Goal: Task Accomplishment & Management: Manage account settings

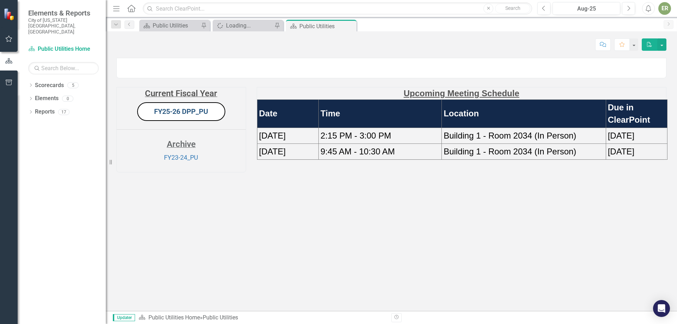
click at [201, 116] on link "FY25-26 DPP_PU" at bounding box center [181, 111] width 54 height 8
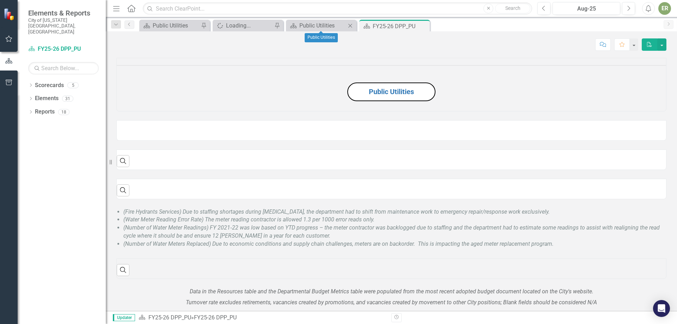
click at [351, 28] on icon "Close" at bounding box center [350, 26] width 7 height 6
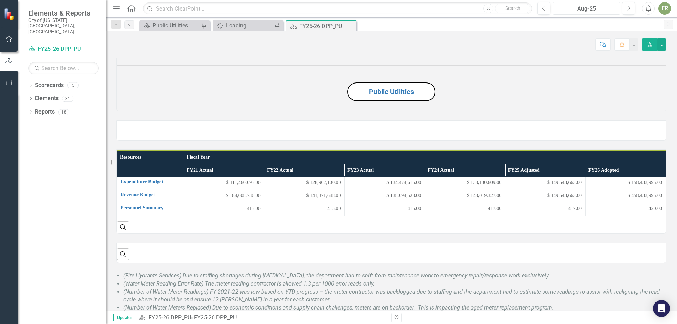
click at [597, 7] on div "Aug-25" at bounding box center [586, 9] width 63 height 8
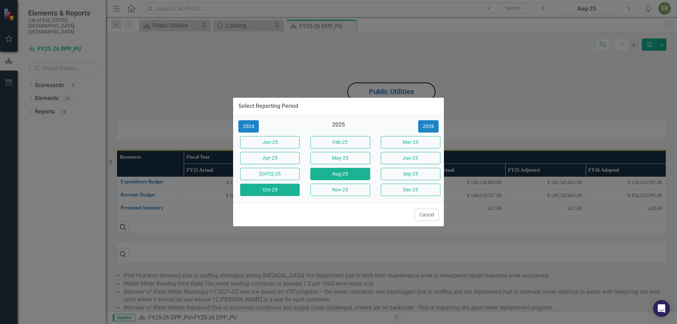
click at [280, 196] on button "Oct-25" at bounding box center [270, 190] width 60 height 12
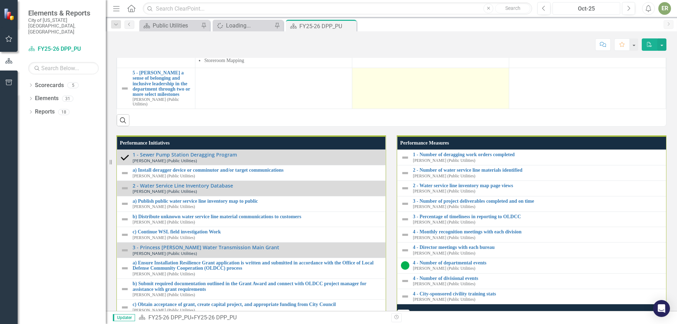
scroll to position [636, 0]
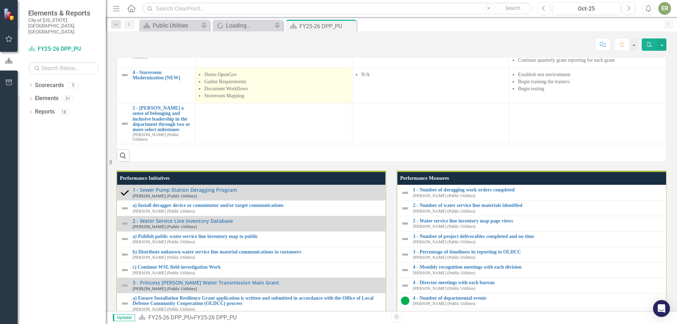
click at [256, 85] on p "Gather Requirements" at bounding box center [276, 81] width 144 height 7
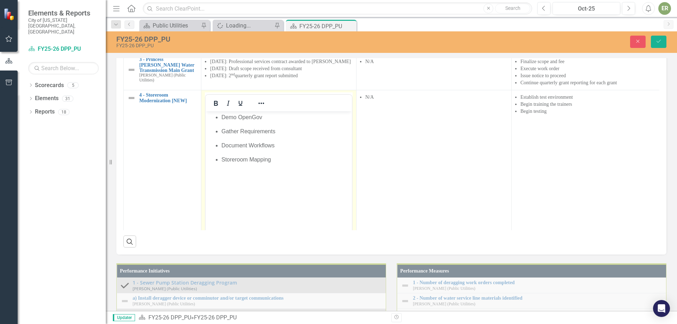
scroll to position [0, 0]
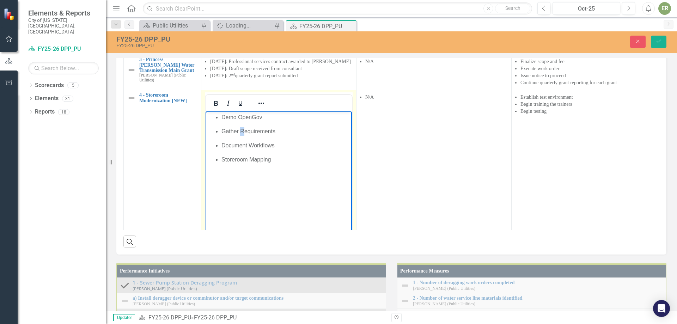
click at [242, 130] on p "Gather Requirements" at bounding box center [286, 131] width 129 height 8
click at [252, 146] on p "Document Workflows" at bounding box center [286, 145] width 129 height 8
click at [253, 158] on p "Storeroom Mapping" at bounding box center [286, 160] width 129 height 8
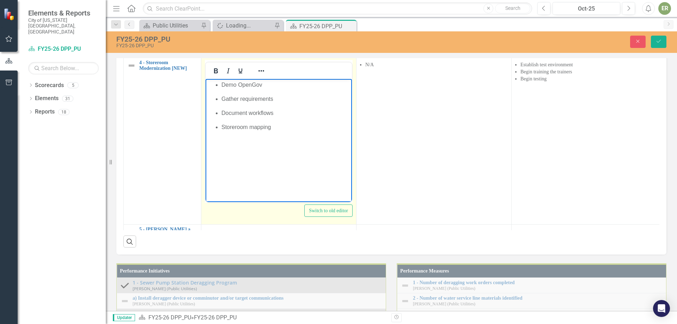
scroll to position [69, 0]
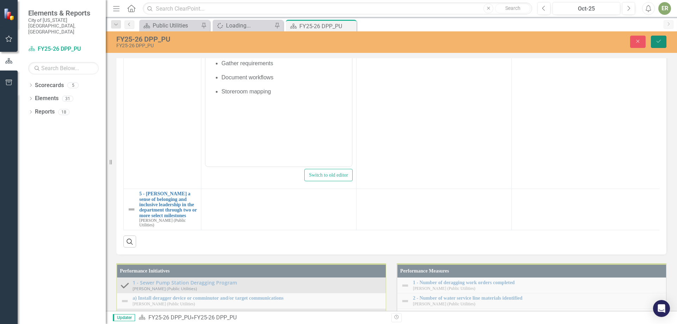
click at [659, 37] on button "Save" at bounding box center [659, 42] width 16 height 12
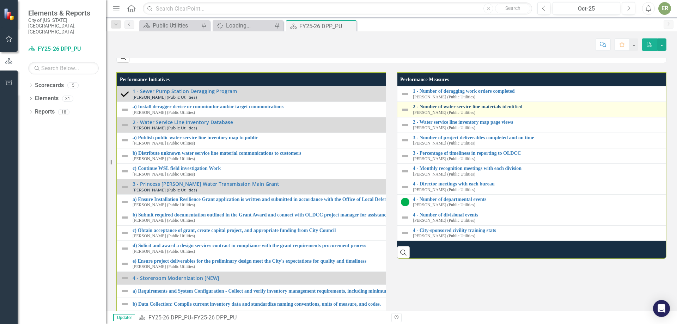
scroll to position [741, 0]
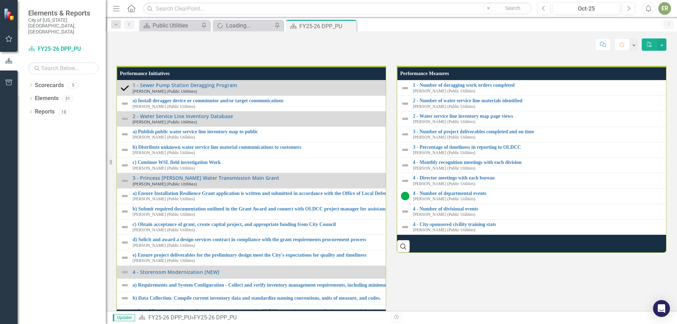
click at [539, 9] on div at bounding box center [588, 5] width 150 height 8
click at [539, 39] on td at bounding box center [587, 18] width 157 height 41
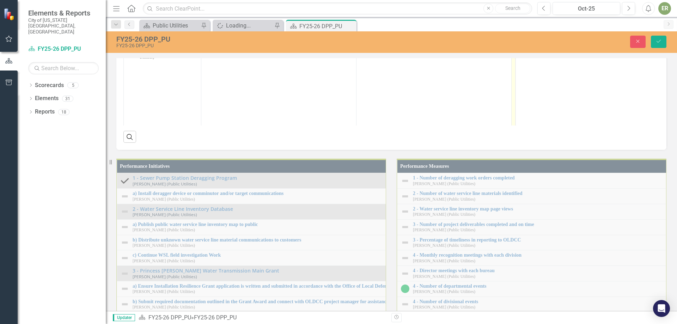
scroll to position [0, 0]
click at [530, 66] on body "Rich Text Area. Press ALT-0 for help." at bounding box center [589, 95] width 146 height 106
paste body "Rich Text Area. Press ALT-0 for help."
click at [529, 49] on p "• Host monthly recognition meetings for all divisions • Host Public Utilities l…" at bounding box center [589, 69] width 143 height 51
click at [532, 58] on p "• Host monthly recognition meetings for all divisions • Host Public Utilities l…" at bounding box center [589, 65] width 143 height 42
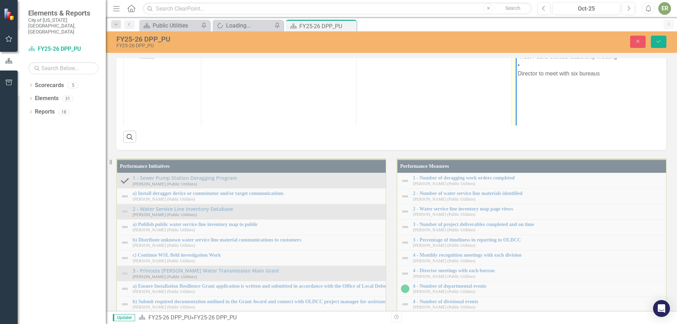
click at [531, 69] on p "• Host monthly recognition meetings for all divisions • Host Public Utilities l…" at bounding box center [589, 61] width 143 height 34
drag, startPoint x: 581, startPoint y: 66, endPoint x: 574, endPoint y: 65, distance: 7.1
click at [574, 65] on p "• Host monthly recognition meetings for all divisions • Host Public Utilities l…" at bounding box center [589, 56] width 143 height 25
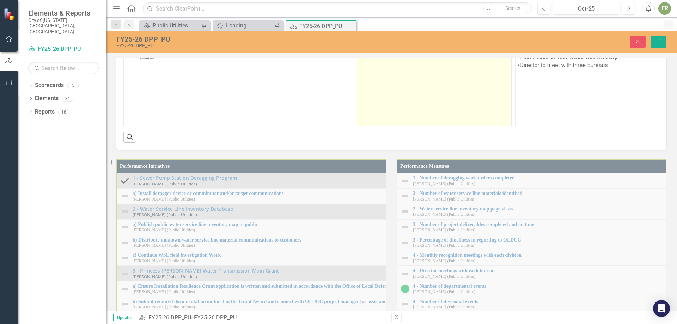
click at [461, 188] on td at bounding box center [434, 104] width 155 height 167
click at [459, 188] on td at bounding box center [434, 104] width 155 height 167
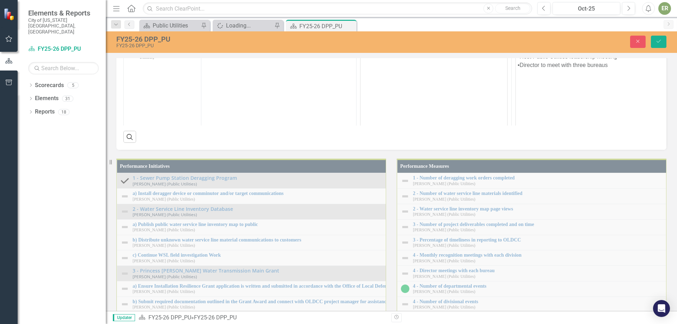
click at [401, 21] on td "N/A" at bounding box center [434, 4] width 155 height 36
drag, startPoint x: 388, startPoint y: 13, endPoint x: 359, endPoint y: 13, distance: 28.9
click at [361, 13] on html "N/A" at bounding box center [434, 60] width 146 height 106
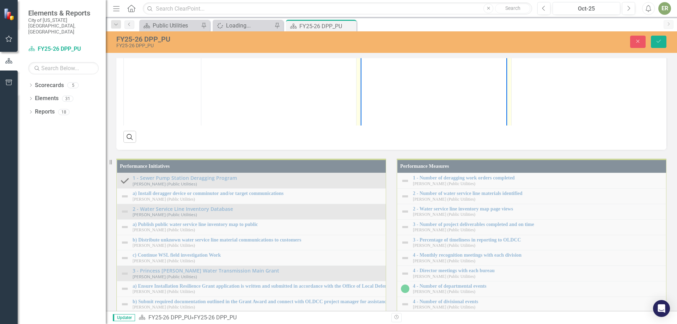
copy li "N/A"
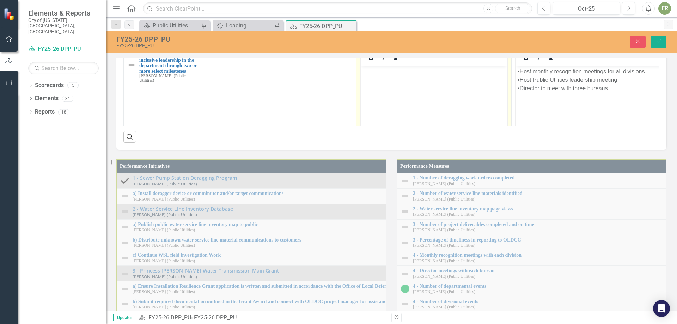
scroll to position [141, 0]
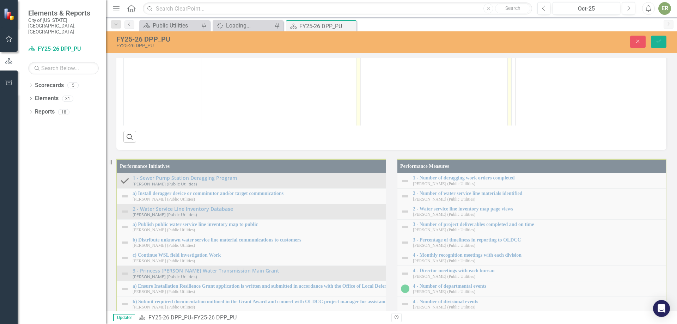
click at [408, 72] on body "Rich Text Area. Press ALT-0 for help." at bounding box center [434, 85] width 146 height 106
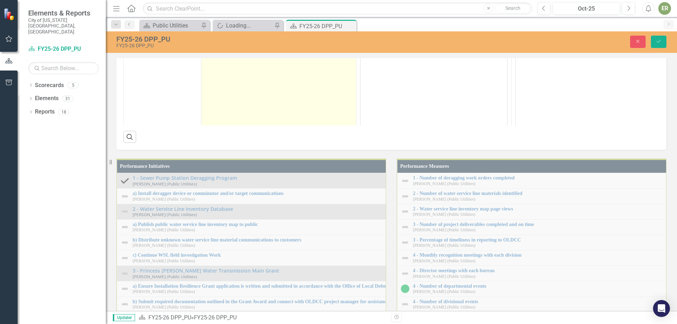
click at [241, 178] on td at bounding box center [278, 94] width 155 height 167
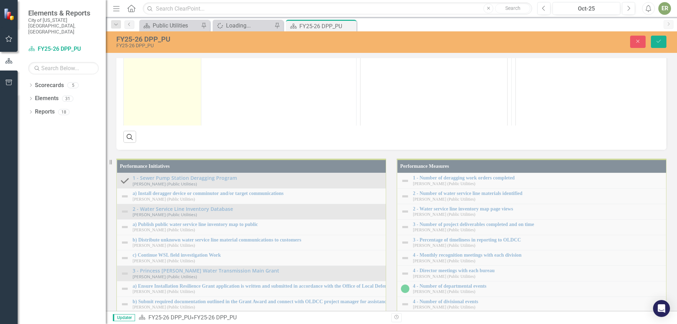
click at [193, 50] on small "[PERSON_NAME] (Public Utilities)" at bounding box center [168, 45] width 58 height 9
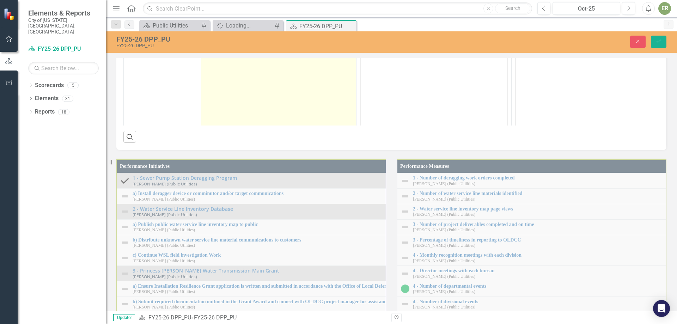
click at [249, 178] on td at bounding box center [278, 94] width 155 height 167
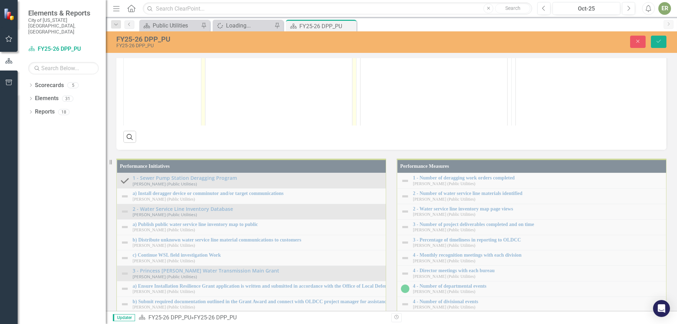
scroll to position [0, 0]
click at [249, 51] on body "Rich Text Area. Press ALT-0 for help." at bounding box center [279, 85] width 146 height 106
paste body "Rich Text Area. Press ALT-0 for help."
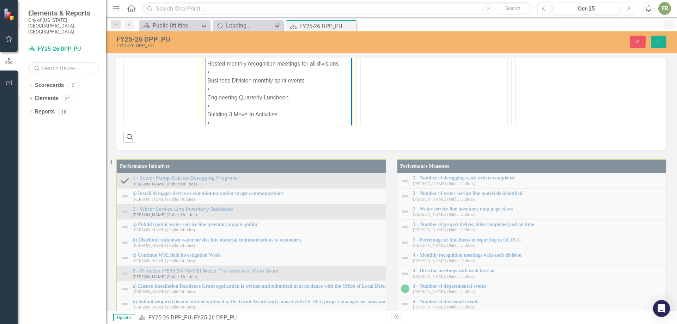
drag, startPoint x: 250, startPoint y: 45, endPoint x: 423, endPoint y: 208, distance: 237.1
click at [206, 35] on body "Creating meaningful opportunities for coworkers to connect • Hosted monthly rec…" at bounding box center [279, 87] width 146 height 111
click at [240, 27] on icon "Underline" at bounding box center [241, 24] width 4 height 5
click at [218, 54] on p "Creating meaningful opportunities for coworkers to connect • Hosted monthly rec…" at bounding box center [278, 85] width 143 height 102
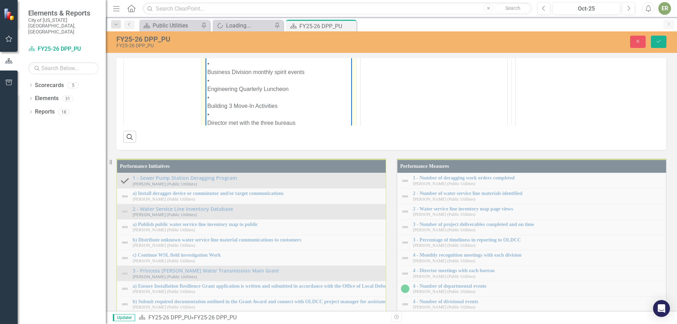
click at [217, 62] on p "Creating meaningful opportunities for coworkers to connect • Hosted monthly rec…" at bounding box center [278, 80] width 143 height 93
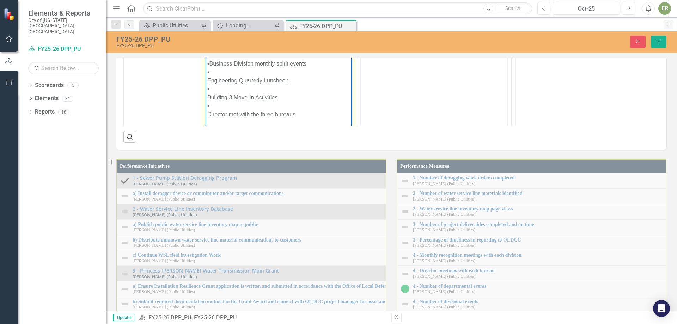
click at [219, 73] on p "Creating meaningful opportunities for coworkers to connect • Hosted monthly rec…" at bounding box center [278, 76] width 143 height 85
click at [216, 81] on p "Creating meaningful opportunities for coworkers to connect • Hosted monthly rec…" at bounding box center [278, 72] width 143 height 76
drag, startPoint x: 293, startPoint y: 84, endPoint x: 223, endPoint y: 81, distance: 69.9
click at [223, 81] on p "Creating meaningful opportunities for coworkers to connect • Hosted monthly rec…" at bounding box center [278, 68] width 143 height 68
drag, startPoint x: 215, startPoint y: 86, endPoint x: 206, endPoint y: 81, distance: 10.8
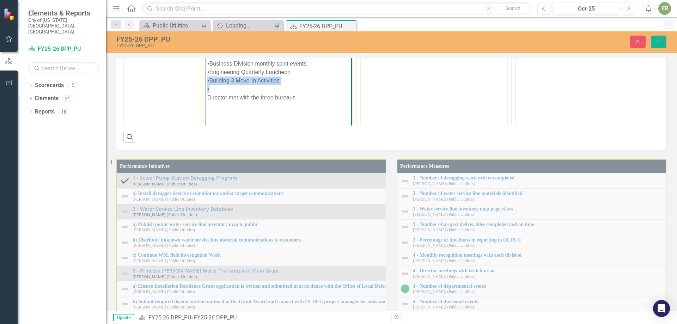
click at [206, 81] on body "Creating meaningful opportunities for coworkers to connect • Hosted monthly rec…" at bounding box center [279, 85] width 146 height 106
click at [216, 86] on p "Creating meaningful opportunities for coworkers to connect • Hosted monthly rec…" at bounding box center [278, 68] width 143 height 68
drag, startPoint x: 294, startPoint y: 81, endPoint x: 193, endPoint y: 81, distance: 101.6
click at [206, 81] on html "Creating meaningful opportunities for coworkers to connect • Hosted monthly rec…" at bounding box center [279, 85] width 146 height 106
click at [261, 89] on body "Creating meaningful opportunities for coworkers to connect • Hosted monthly rec…" at bounding box center [279, 85] width 146 height 106
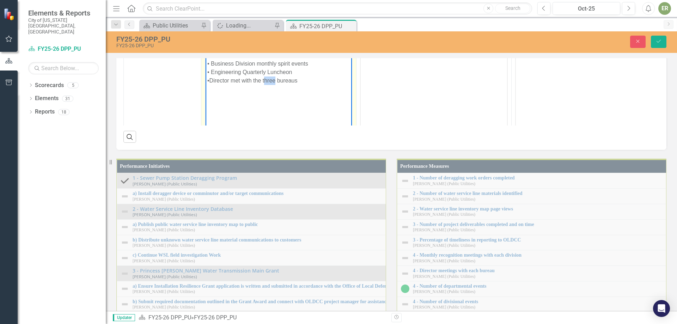
drag, startPoint x: 266, startPoint y: 82, endPoint x: 276, endPoint y: 80, distance: 10.7
click at [276, 80] on p "Creating meaningful opportunities for coworkers to connect • Hosted monthly rec…" at bounding box center [278, 59] width 143 height 51
click at [272, 79] on p "Creating meaningful opportunities for coworkers to connect • Hosted monthly rec…" at bounding box center [278, 59] width 143 height 51
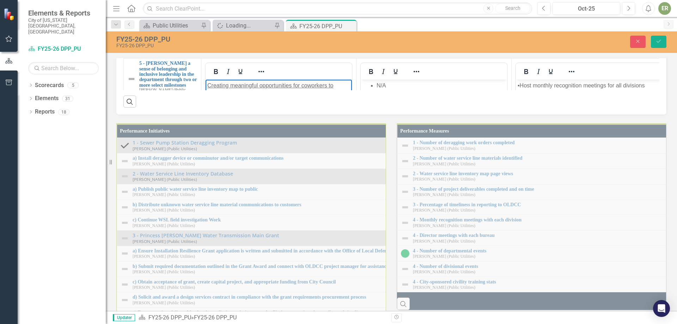
scroll to position [58, 0]
click at [663, 42] on button "Save" at bounding box center [659, 42] width 16 height 12
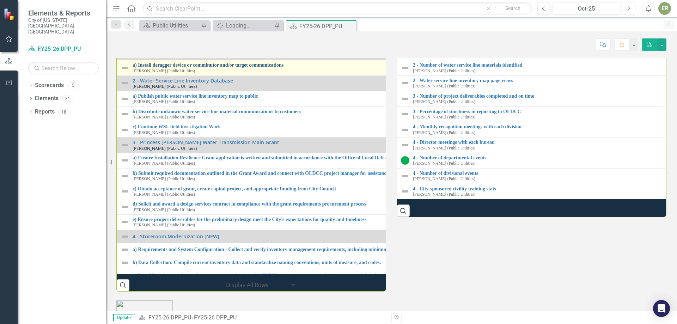
scroll to position [776, 0]
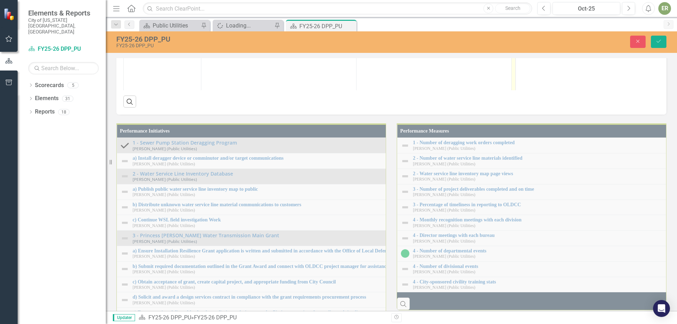
scroll to position [0, 0]
drag, startPoint x: 616, startPoint y: 31, endPoint x: 1028, endPoint y: 165, distance: 432.8
click at [516, 14] on html "• Host monthly recognition meetings for all divisions • Host Public Utilities l…" at bounding box center [589, 60] width 146 height 106
copy p "• Host monthly recognition meetings for all divisions • Host Public Utilities l…"
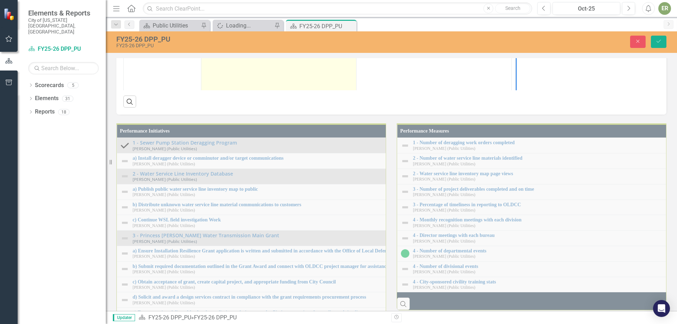
click at [272, 153] on td "Creating meaningful opportunities for coworkers to connect • Hosted monthly rec…" at bounding box center [278, 69] width 155 height 167
click at [297, 23] on p "Creating meaningful opportunities for coworkers to connect • Hosted monthly rec…" at bounding box center [279, 5] width 148 height 35
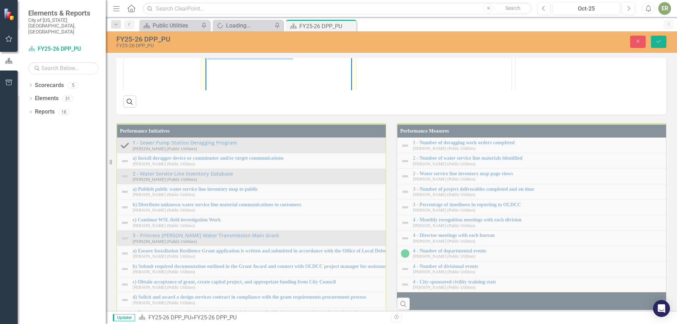
drag, startPoint x: 293, startPoint y: 55, endPoint x: 206, endPoint y: 29, distance: 91.0
click at [206, 29] on body "Creating meaningful opportunities for coworkers to connect • Hosted monthly rec…" at bounding box center [279, 60] width 146 height 106
copy p "• Hosted monthly recognition meetings for all divisions • Business Division mon…"
click at [256, 30] on p "Creating meaningful opportunities for coworkers to connect • Hosted monthly rec…" at bounding box center [278, 34] width 143 height 51
drag, startPoint x: 229, startPoint y: 22, endPoint x: 199, endPoint y: 11, distance: 32.1
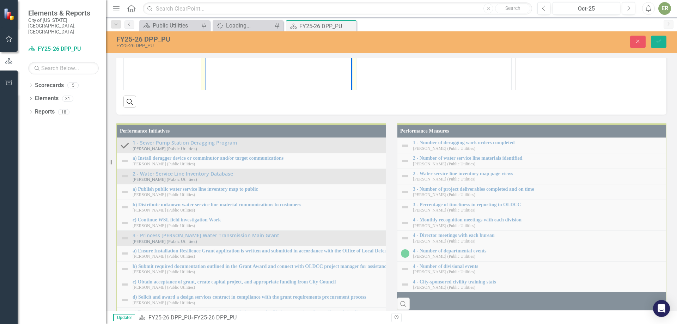
click at [206, 11] on html "Creating meaningful opportunities for coworkers to connect • Hosted monthly rec…" at bounding box center [279, 60] width 146 height 106
click at [304, 52] on p "Creating meaningful opportunities for coworkers to connect • Hosted monthly rec…" at bounding box center [278, 34] width 143 height 51
click at [305, 53] on p "Creating meaningful opportunities for coworkers to connect • Hosted monthly rec…" at bounding box center [278, 34] width 143 height 51
click at [245, 57] on p "Creating meaningful opportunities for coworkers to connect • Hosted monthly rec…" at bounding box center [278, 34] width 143 height 51
drag, startPoint x: 287, startPoint y: 54, endPoint x: 225, endPoint y: 52, distance: 62.1
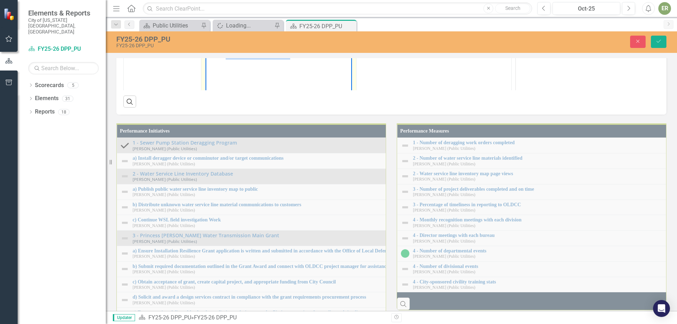
click at [225, 52] on p "Creating meaningful opportunities for coworkers to connect • Hosted monthly rec…" at bounding box center [278, 34] width 143 height 51
click at [342, 30] on p "Creating meaningful opportunities for coworkers to connect • Hosted monthly rec…" at bounding box center [278, 34] width 143 height 51
click at [325, 58] on p "Creating meaningful opportunities for coworkers to connect • Hosted monthly rec…" at bounding box center [278, 34] width 143 height 51
click at [235, 63] on body "Creating meaningful opportunities for coworkers to connect • Hosted monthly rec…" at bounding box center [279, 60] width 146 height 106
click at [220, 57] on p "Creating meaningful opportunities for coworkers to connect • Hosted monthly rec…" at bounding box center [278, 34] width 143 height 51
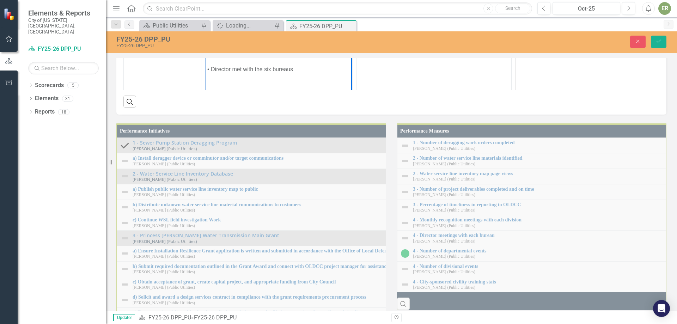
click at [304, 56] on p "Creating meaningful opportunities for coworkers to connect • Hosted monthly rec…" at bounding box center [278, 34] width 143 height 51
drag, startPoint x: 299, startPoint y: 65, endPoint x: 213, endPoint y: 69, distance: 86.9
click at [213, 69] on p "• Director met with the six bureaus" at bounding box center [278, 69] width 143 height 8
drag, startPoint x: 321, startPoint y: 71, endPoint x: 190, endPoint y: 69, distance: 131.2
click at [206, 69] on html "Creating meaningful opportunities for coworkers to connect • Hosted monthly rec…" at bounding box center [279, 60] width 146 height 106
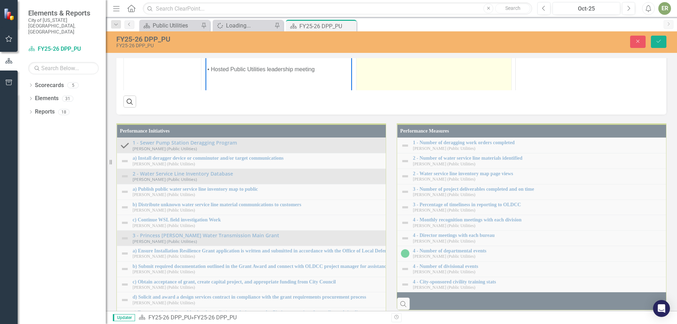
copy p "• Hosted Public Utilities leadership meeting"
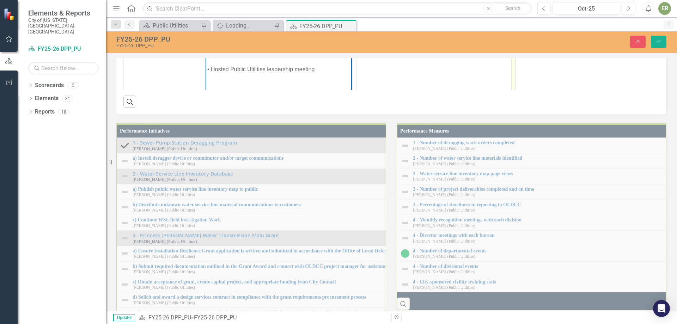
click at [616, 34] on p "• Host monthly recognition meetings for all divisions • Host Public Utilities l…" at bounding box center [589, 21] width 143 height 25
click at [528, 36] on body "• Host monthly recognition meetings for all divisions • Host Public Utilities l…" at bounding box center [589, 60] width 146 height 106
click at [660, 42] on icon "Save" at bounding box center [659, 41] width 6 height 5
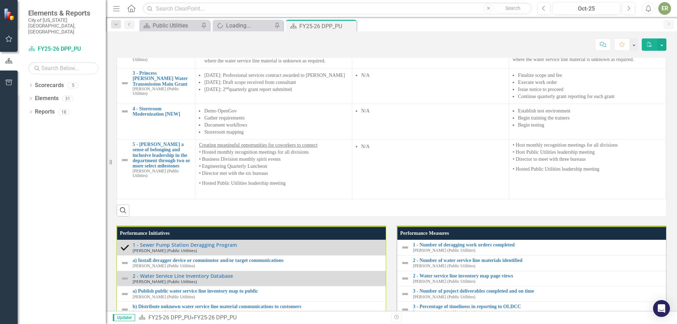
scroll to position [811, 0]
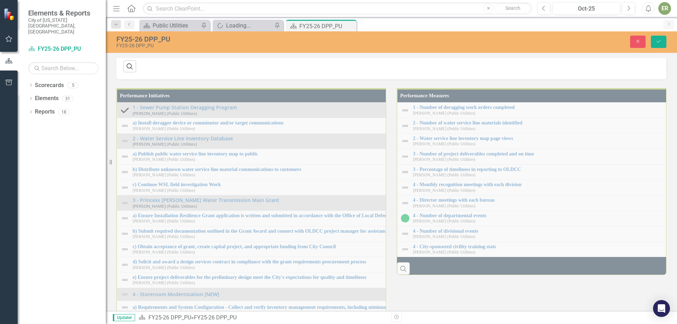
scroll to position [0, 0]
drag, startPoint x: 539, startPoint y: 11, endPoint x: 533, endPoint y: 10, distance: 6.7
click at [533, 10] on p "• Hosted Public Utilities leadership meeting" at bounding box center [589, 9] width 143 height 8
click at [564, 24] on body "• Host monthly recognition meetings for all divisions • Host Public Utilities l…" at bounding box center [589, 25] width 146 height 106
click at [287, 117] on td "Creating meaningful opportunities for coworkers to connect • Hosted monthly rec…" at bounding box center [278, 34] width 155 height 167
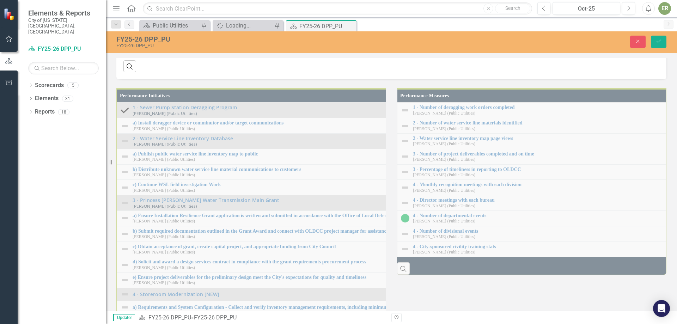
click at [287, 117] on td "Creating meaningful opportunities for coworkers to connect • Hosted monthly rec…" at bounding box center [278, 34] width 155 height 167
click at [484, 117] on td "N/A" at bounding box center [434, 34] width 155 height 167
click at [659, 40] on icon "Save" at bounding box center [659, 41] width 6 height 5
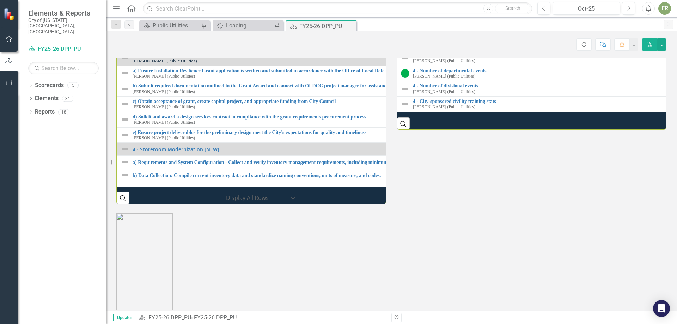
scroll to position [882, 0]
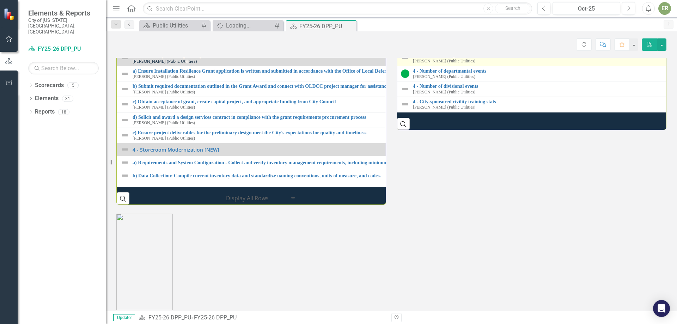
click at [454, 63] on small "[PERSON_NAME] (Public Utilities)" at bounding box center [444, 61] width 62 height 5
click at [454, 58] on link "4 - Director meetings with each bureau" at bounding box center [680, 55] width 535 height 5
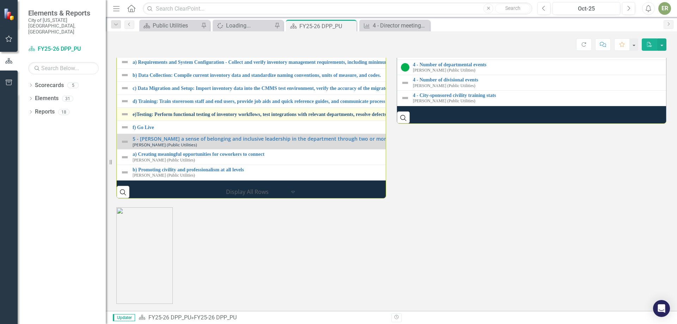
scroll to position [952, 0]
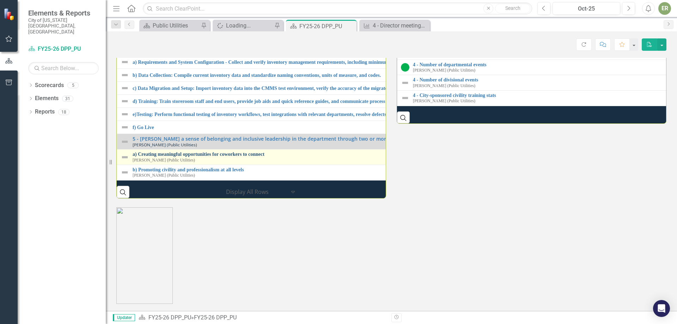
click at [226, 157] on link "a) Creating meaningful opportunities for coworkers to connect" at bounding box center [393, 154] width 521 height 5
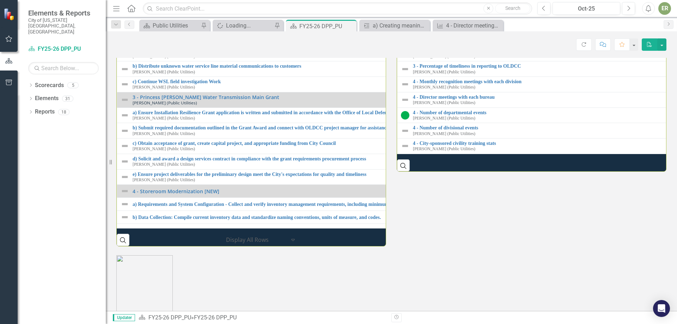
scroll to position [847, 0]
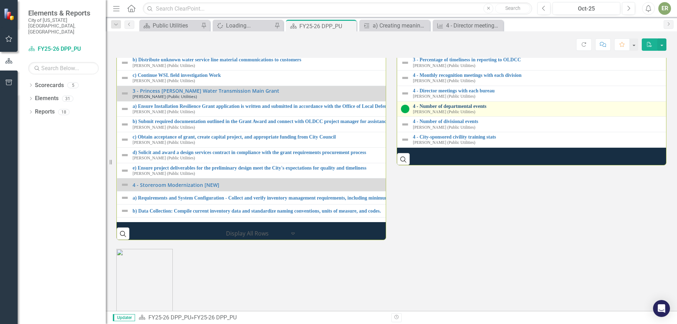
click at [468, 109] on link "4 - Number of departmental events" at bounding box center [676, 106] width 527 height 5
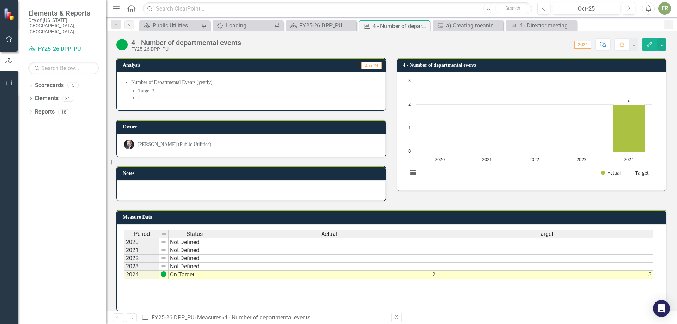
scroll to position [7, 0]
